Goal: Information Seeking & Learning: Learn about a topic

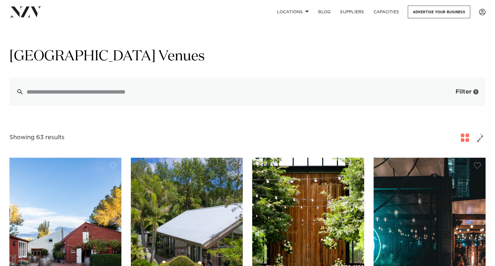
click at [447, 96] on button "Filter 1" at bounding box center [460, 92] width 49 height 28
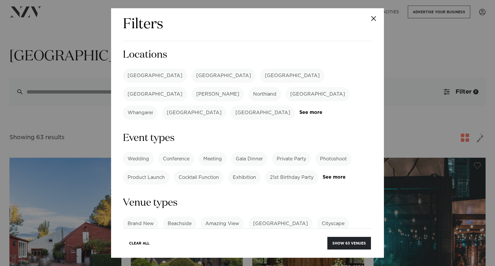
click at [142, 76] on label "[GEOGRAPHIC_DATA]" at bounding box center [155, 76] width 64 height 14
click at [347, 245] on button "Show 18 venues" at bounding box center [349, 243] width 43 height 13
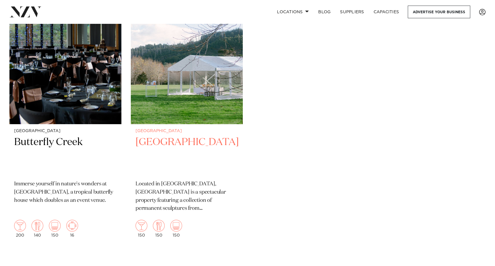
scroll to position [1265, 0]
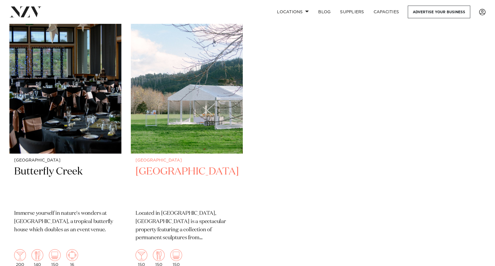
click at [198, 95] on img at bounding box center [187, 79] width 112 height 150
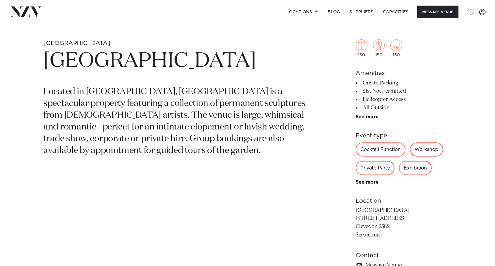
scroll to position [241, 0]
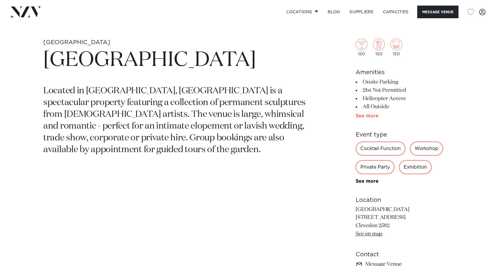
click at [367, 117] on link "See more" at bounding box center [378, 116] width 46 height 5
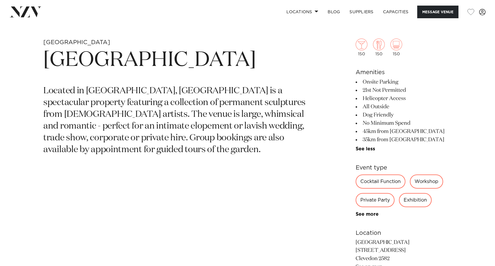
click at [367, 117] on li "Dog Friendly" at bounding box center [403, 115] width 96 height 8
click at [369, 125] on li "No Minimum Spend" at bounding box center [403, 123] width 96 height 8
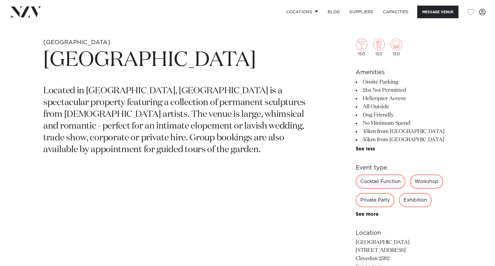
click at [369, 125] on li "No Minimum Spend" at bounding box center [403, 123] width 96 height 8
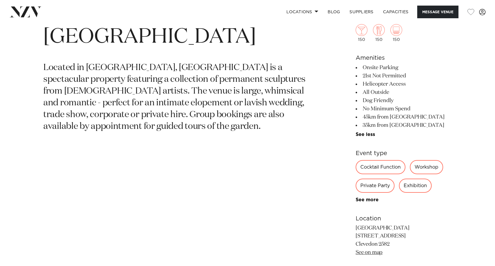
scroll to position [265, 0]
click at [369, 125] on li "35km from Airport" at bounding box center [403, 125] width 96 height 8
click at [270, 90] on p "Located in [GEOGRAPHIC_DATA], [GEOGRAPHIC_DATA] is a spectacular property featu…" at bounding box center [178, 97] width 270 height 70
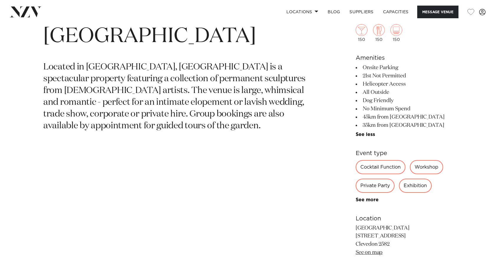
click at [270, 90] on p "Located in [GEOGRAPHIC_DATA], [GEOGRAPHIC_DATA] is a spectacular property featu…" at bounding box center [178, 97] width 270 height 70
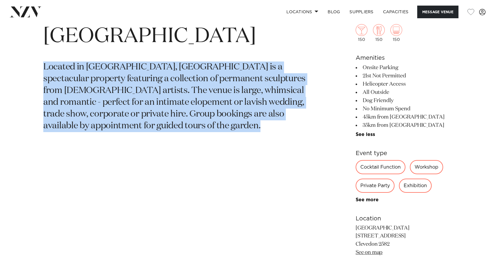
click at [250, 105] on p "Located in [GEOGRAPHIC_DATA], [GEOGRAPHIC_DATA] is a spectacular property featu…" at bounding box center [178, 97] width 270 height 70
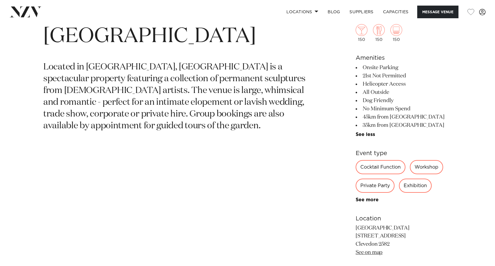
click at [250, 105] on p "Located in [GEOGRAPHIC_DATA], [GEOGRAPHIC_DATA] is a spectacular property featu…" at bounding box center [178, 97] width 270 height 70
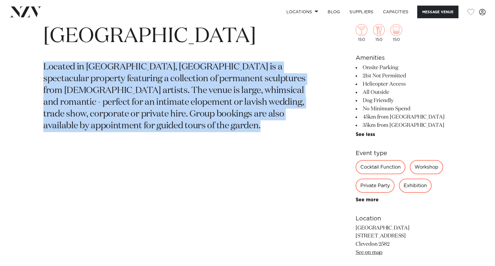
click at [250, 105] on p "Located in [GEOGRAPHIC_DATA], [GEOGRAPHIC_DATA] is a spectacular property featu…" at bounding box center [178, 97] width 270 height 70
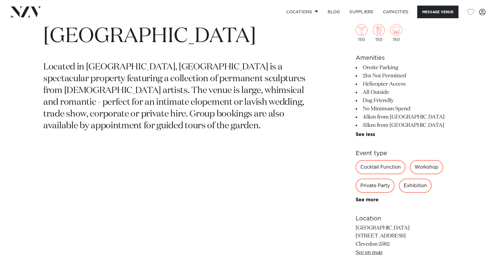
click at [250, 105] on p "Located in [GEOGRAPHIC_DATA], [GEOGRAPHIC_DATA] is a spectacular property featu…" at bounding box center [178, 97] width 270 height 70
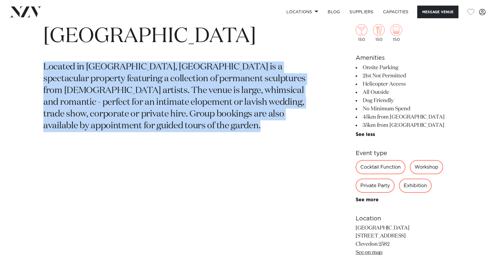
click at [250, 105] on p "Located in [GEOGRAPHIC_DATA], [GEOGRAPHIC_DATA] is a spectacular property featu…" at bounding box center [178, 97] width 270 height 70
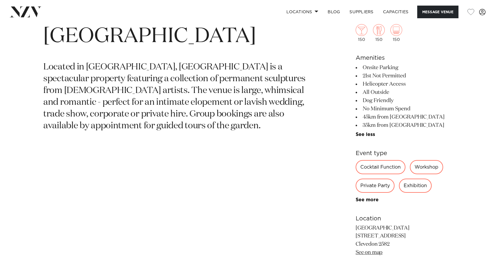
click at [250, 105] on p "Located in [GEOGRAPHIC_DATA], [GEOGRAPHIC_DATA] is a spectacular property featu…" at bounding box center [178, 97] width 270 height 70
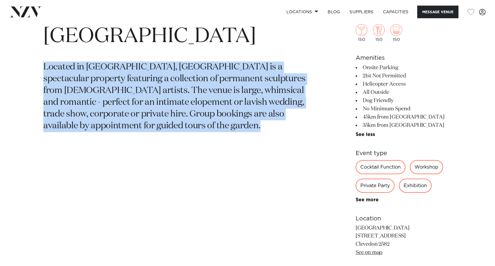
click at [242, 119] on p "Located in [GEOGRAPHIC_DATA], [GEOGRAPHIC_DATA] is a spectacular property featu…" at bounding box center [178, 97] width 270 height 70
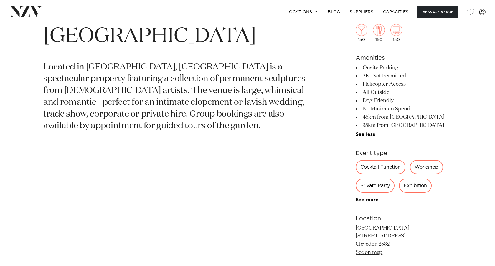
click at [242, 119] on p "Located in [GEOGRAPHIC_DATA], [GEOGRAPHIC_DATA] is a spectacular property featu…" at bounding box center [178, 97] width 270 height 70
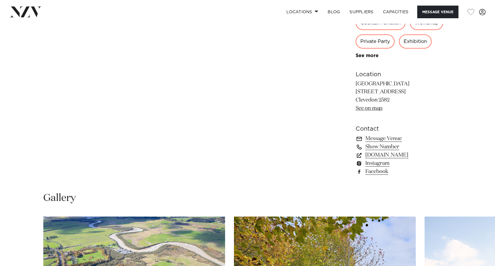
scroll to position [412, 0]
click at [385, 157] on link "riverhavenartland.com" at bounding box center [403, 155] width 96 height 8
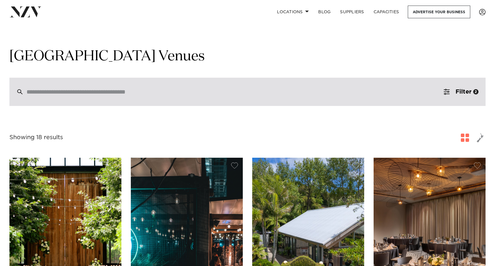
click at [120, 90] on input "search" at bounding box center [234, 92] width 417 height 6
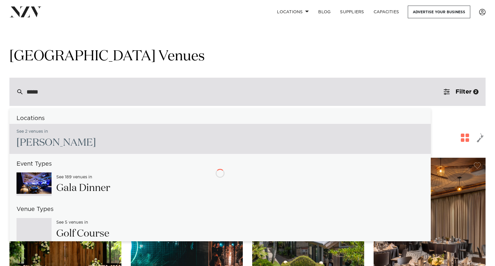
type input "******"
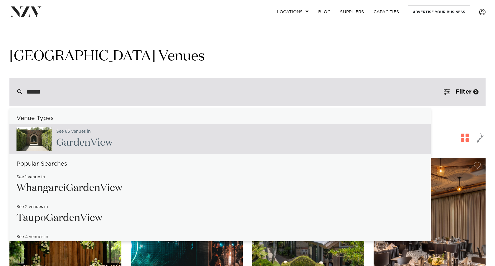
type input "**********"
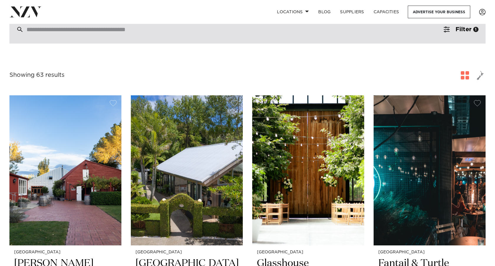
scroll to position [36, 0]
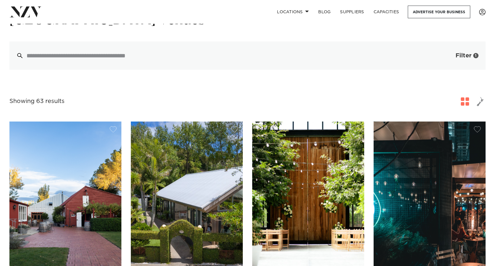
click at [459, 57] on span "Filter" at bounding box center [463, 56] width 16 height 6
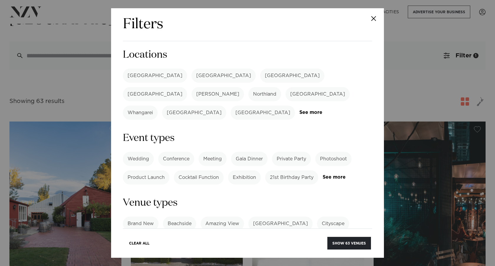
click at [145, 79] on label "[GEOGRAPHIC_DATA]" at bounding box center [155, 76] width 64 height 14
click at [342, 246] on button "Show 18 venues" at bounding box center [349, 243] width 43 height 13
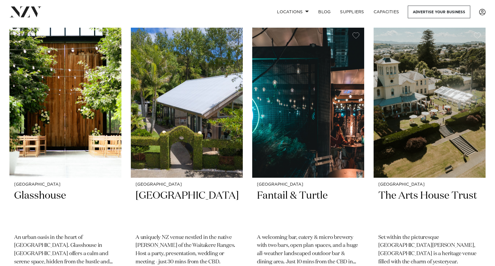
scroll to position [132, 0]
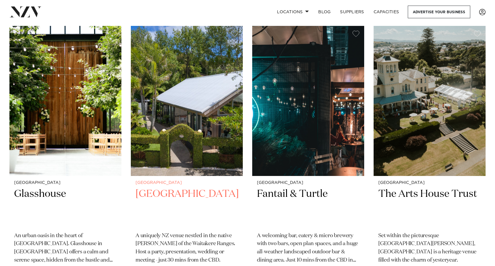
click at [189, 178] on div "Auckland Tui Hills A uniquely NZ venue nestled in the native bush of the Waitak…" at bounding box center [187, 235] width 112 height 118
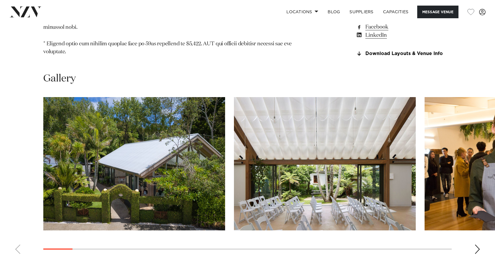
scroll to position [694, 0]
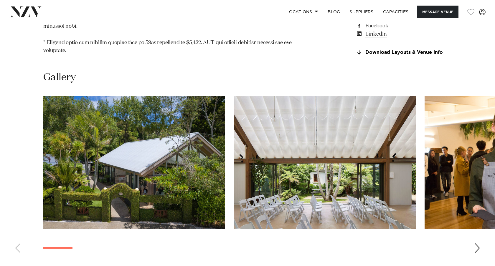
click at [476, 244] on div "Next slide" at bounding box center [477, 248] width 6 height 9
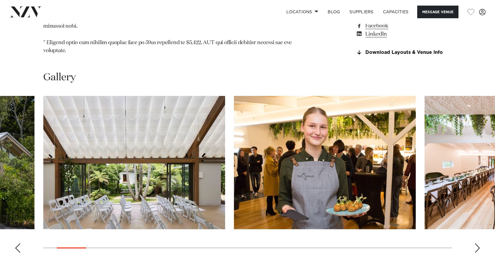
click at [476, 244] on div "Next slide" at bounding box center [477, 248] width 6 height 9
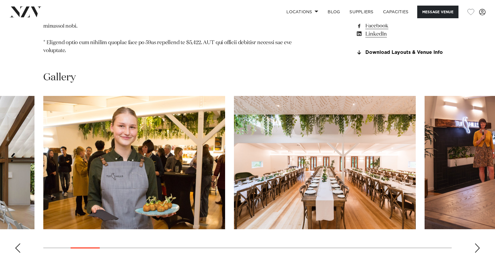
click at [476, 244] on div "Next slide" at bounding box center [477, 248] width 6 height 9
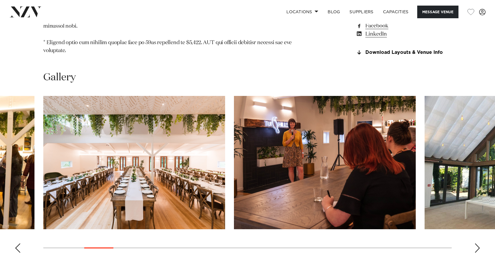
click at [476, 244] on div "Next slide" at bounding box center [477, 248] width 6 height 9
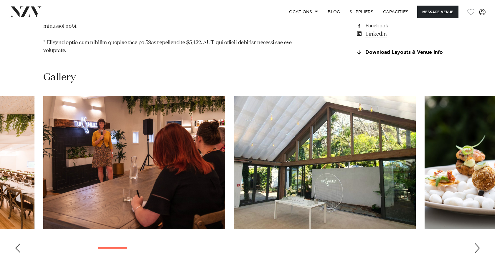
click at [476, 244] on div "Next slide" at bounding box center [477, 248] width 6 height 9
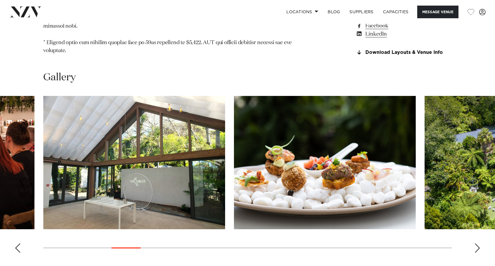
click at [476, 244] on div "Next slide" at bounding box center [477, 248] width 6 height 9
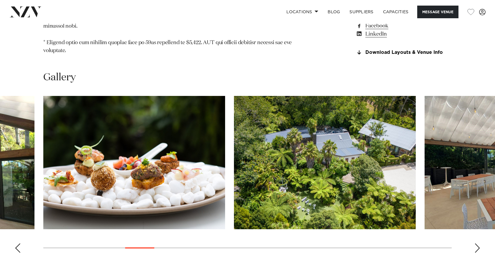
click at [476, 244] on div "Next slide" at bounding box center [477, 248] width 6 height 9
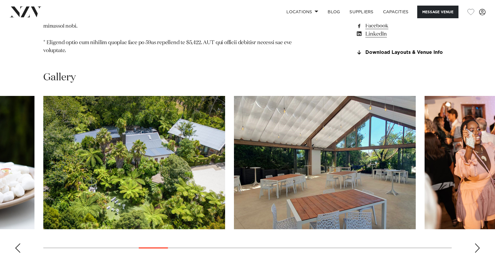
click at [476, 244] on div "Next slide" at bounding box center [477, 248] width 6 height 9
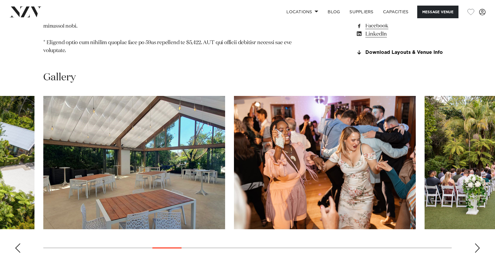
click at [476, 244] on div "Next slide" at bounding box center [477, 248] width 6 height 9
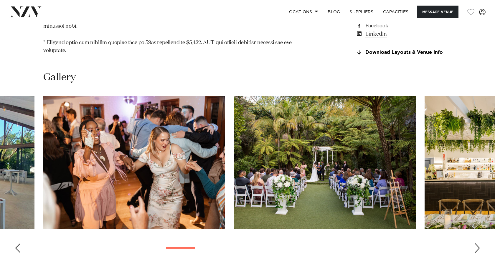
click at [476, 244] on div "Next slide" at bounding box center [477, 248] width 6 height 9
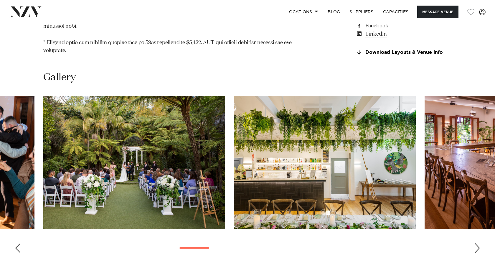
click at [160, 134] on img "11 / 30" at bounding box center [134, 162] width 182 height 133
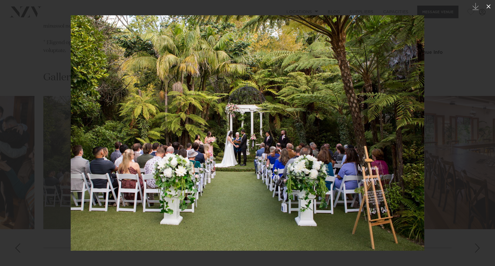
click at [486, 10] on button at bounding box center [488, 6] width 13 height 13
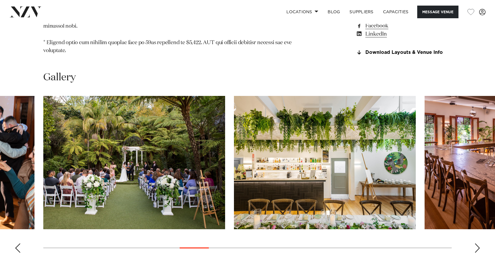
click at [472, 215] on swiper-container at bounding box center [247, 177] width 495 height 162
click at [474, 244] on div "Next slide" at bounding box center [477, 248] width 6 height 9
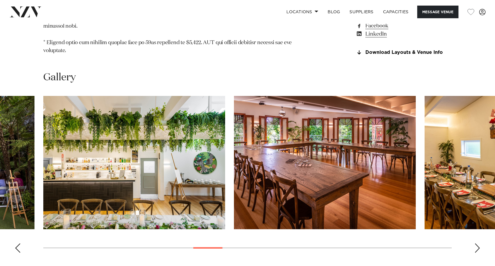
click at [474, 244] on div "Next slide" at bounding box center [477, 248] width 6 height 9
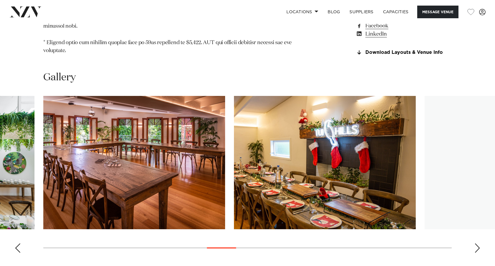
click at [474, 244] on div "Next slide" at bounding box center [477, 248] width 6 height 9
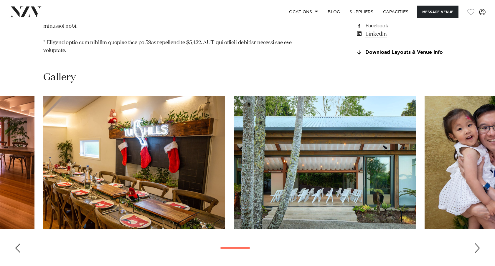
click at [474, 244] on div "Next slide" at bounding box center [477, 248] width 6 height 9
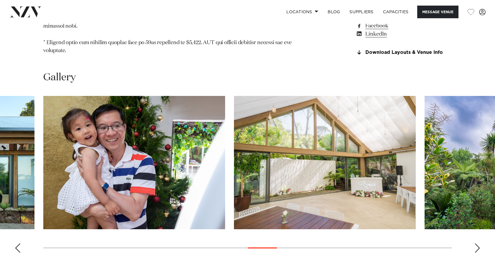
click at [474, 244] on div "Next slide" at bounding box center [477, 248] width 6 height 9
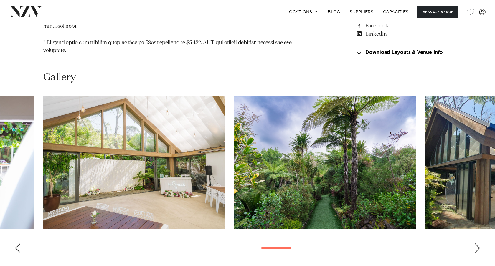
click at [474, 244] on div "Next slide" at bounding box center [477, 248] width 6 height 9
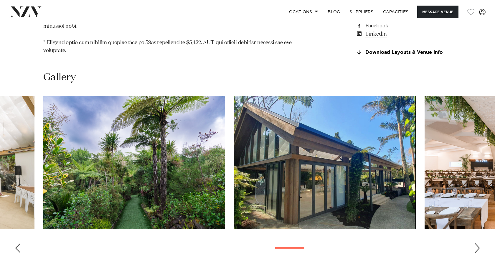
click at [474, 244] on div "Next slide" at bounding box center [477, 248] width 6 height 9
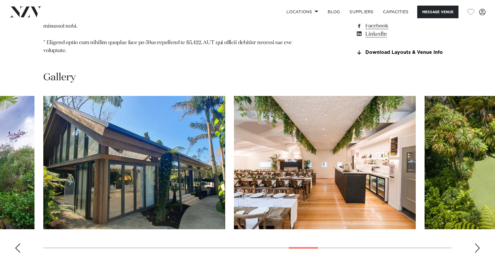
click at [474, 244] on div "Next slide" at bounding box center [477, 248] width 6 height 9
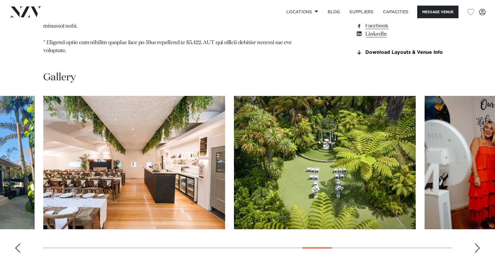
click at [474, 244] on div "Next slide" at bounding box center [477, 248] width 6 height 9
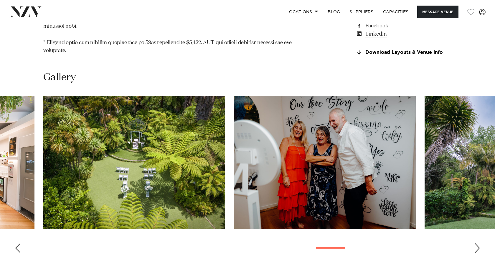
click at [474, 244] on div "Next slide" at bounding box center [477, 248] width 6 height 9
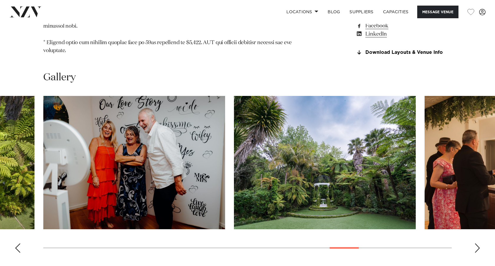
click at [474, 244] on div "Next slide" at bounding box center [477, 248] width 6 height 9
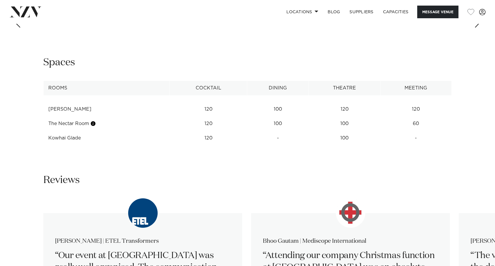
scroll to position [918, 0]
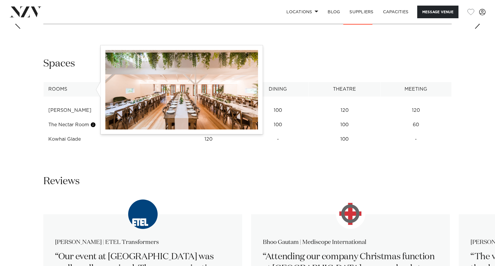
click at [94, 122] on button "button" at bounding box center [93, 125] width 6 height 6
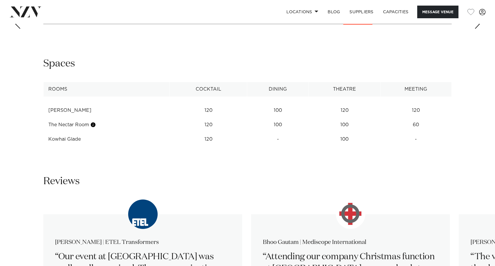
click at [68, 132] on td "Kowhai Glade" at bounding box center [107, 139] width 126 height 14
click at [67, 132] on td "Kowhai Glade" at bounding box center [107, 139] width 126 height 14
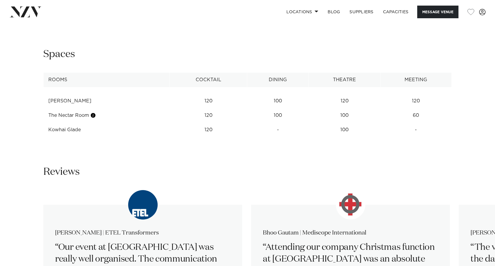
scroll to position [928, 0]
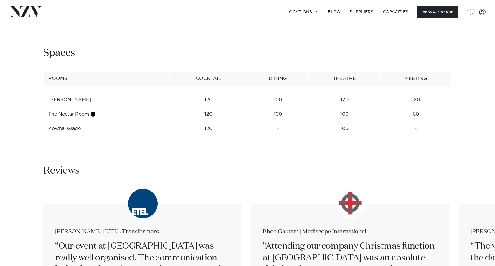
click at [49, 122] on td "Kowhai Glade" at bounding box center [107, 129] width 126 height 14
click at [50, 122] on td "Kowhai Glade" at bounding box center [107, 129] width 126 height 14
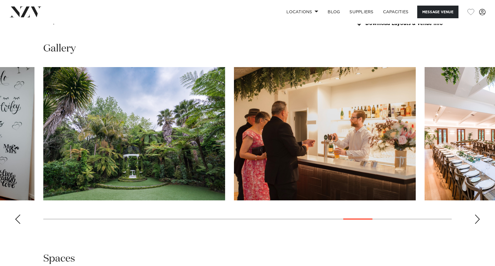
scroll to position [726, 0]
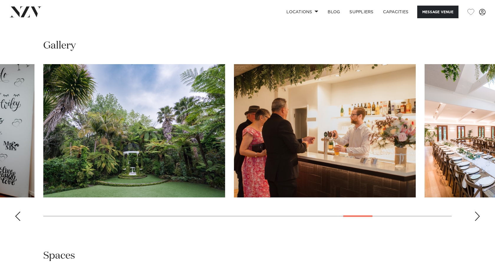
click at [112, 120] on img "23 / 30" at bounding box center [134, 130] width 182 height 133
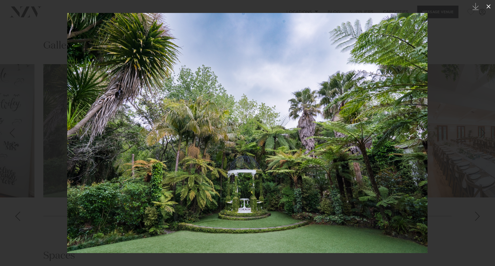
click at [489, 9] on icon at bounding box center [488, 6] width 7 height 7
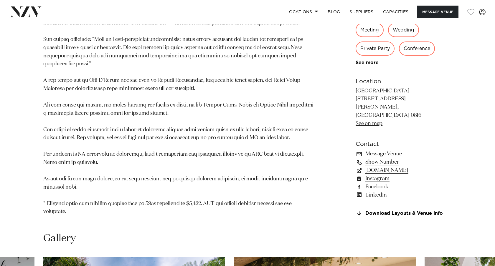
scroll to position [565, 0]
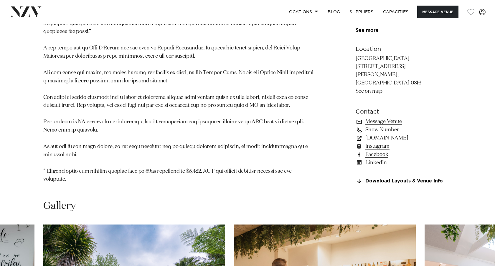
click at [373, 134] on link "simplyevents.co.nz" at bounding box center [403, 138] width 96 height 8
